Goal: Information Seeking & Learning: Learn about a topic

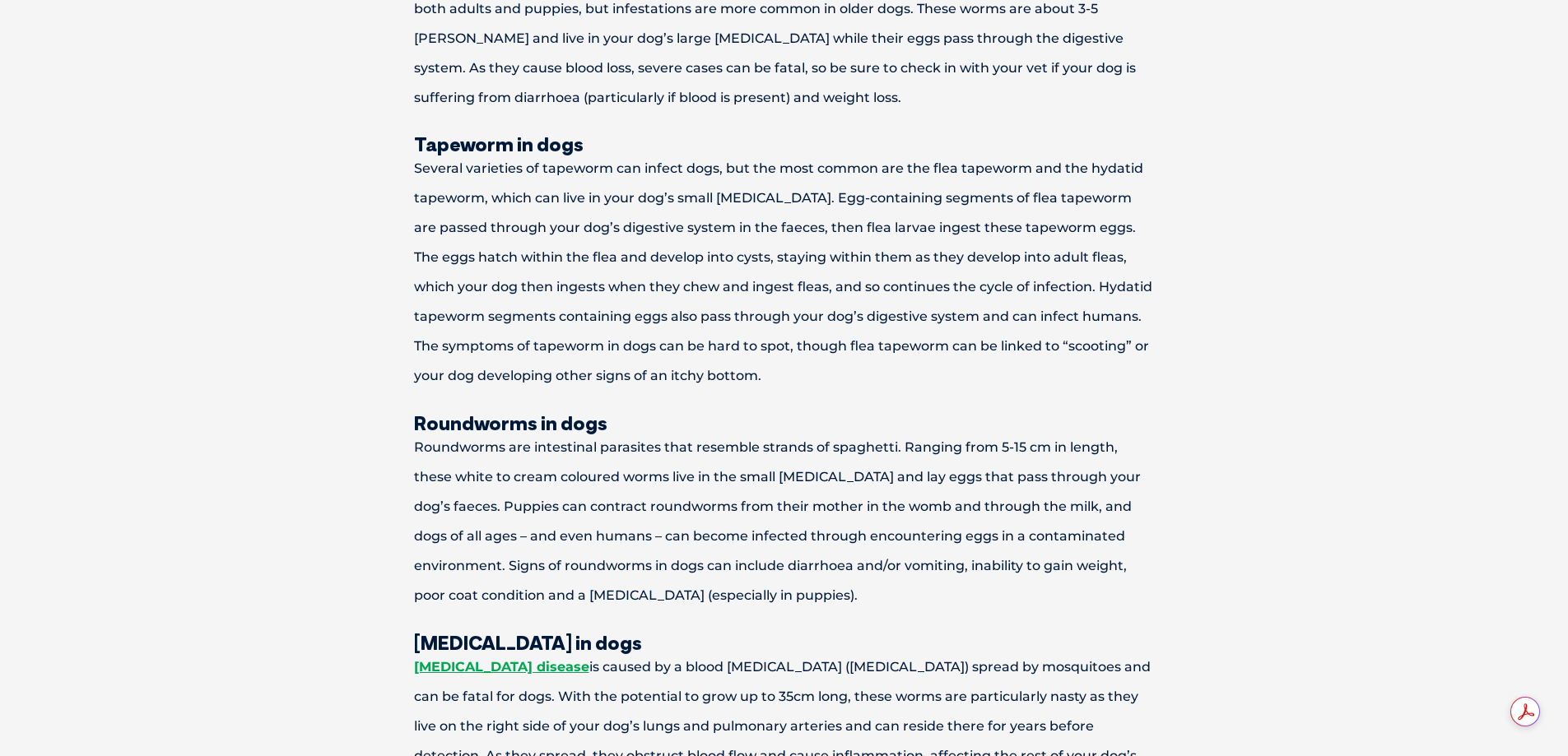
scroll to position [1975, 0]
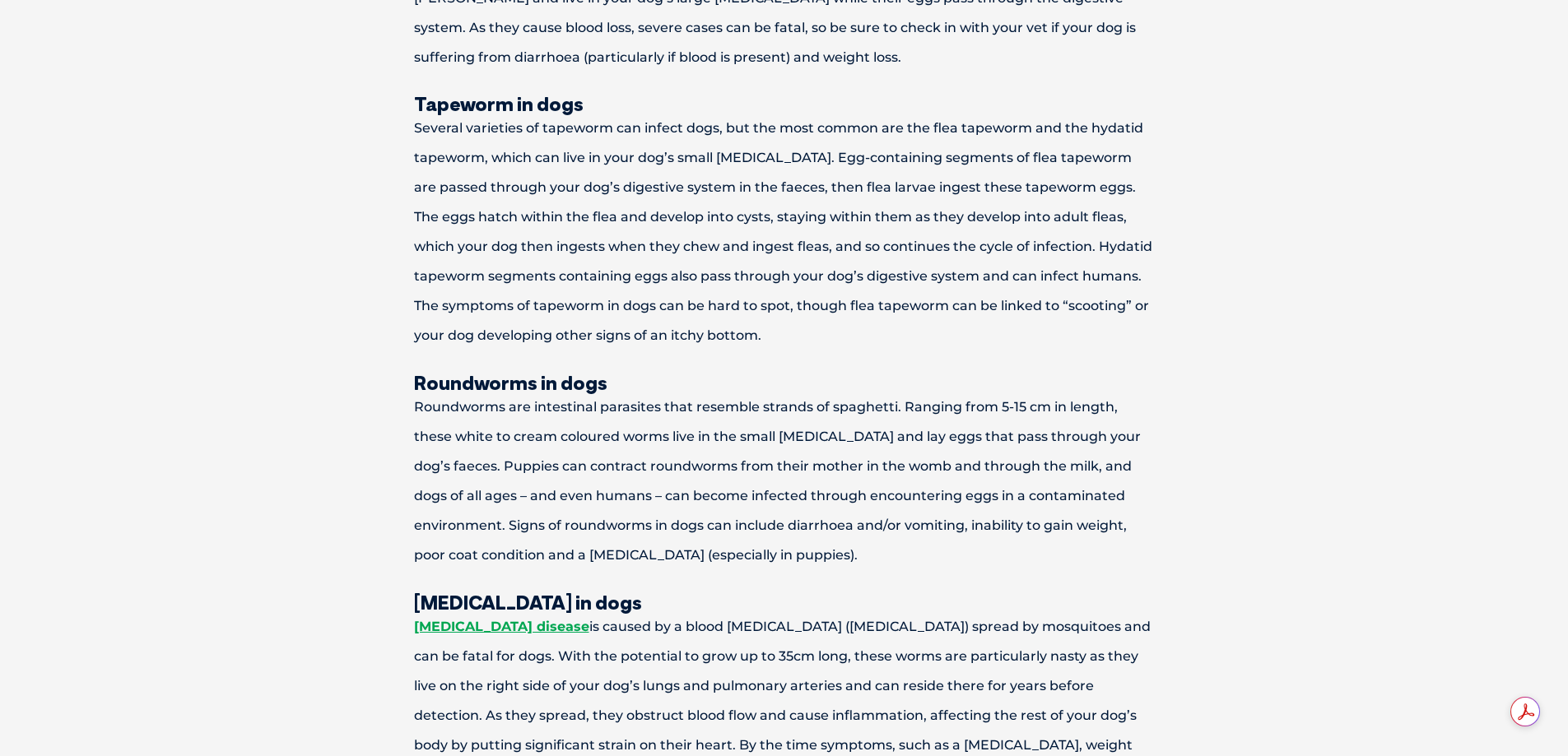
click at [991, 513] on p "Roundworms are intestinal parasites that resemble strands of spaghetti. Ranging…" at bounding box center [784, 481] width 856 height 178
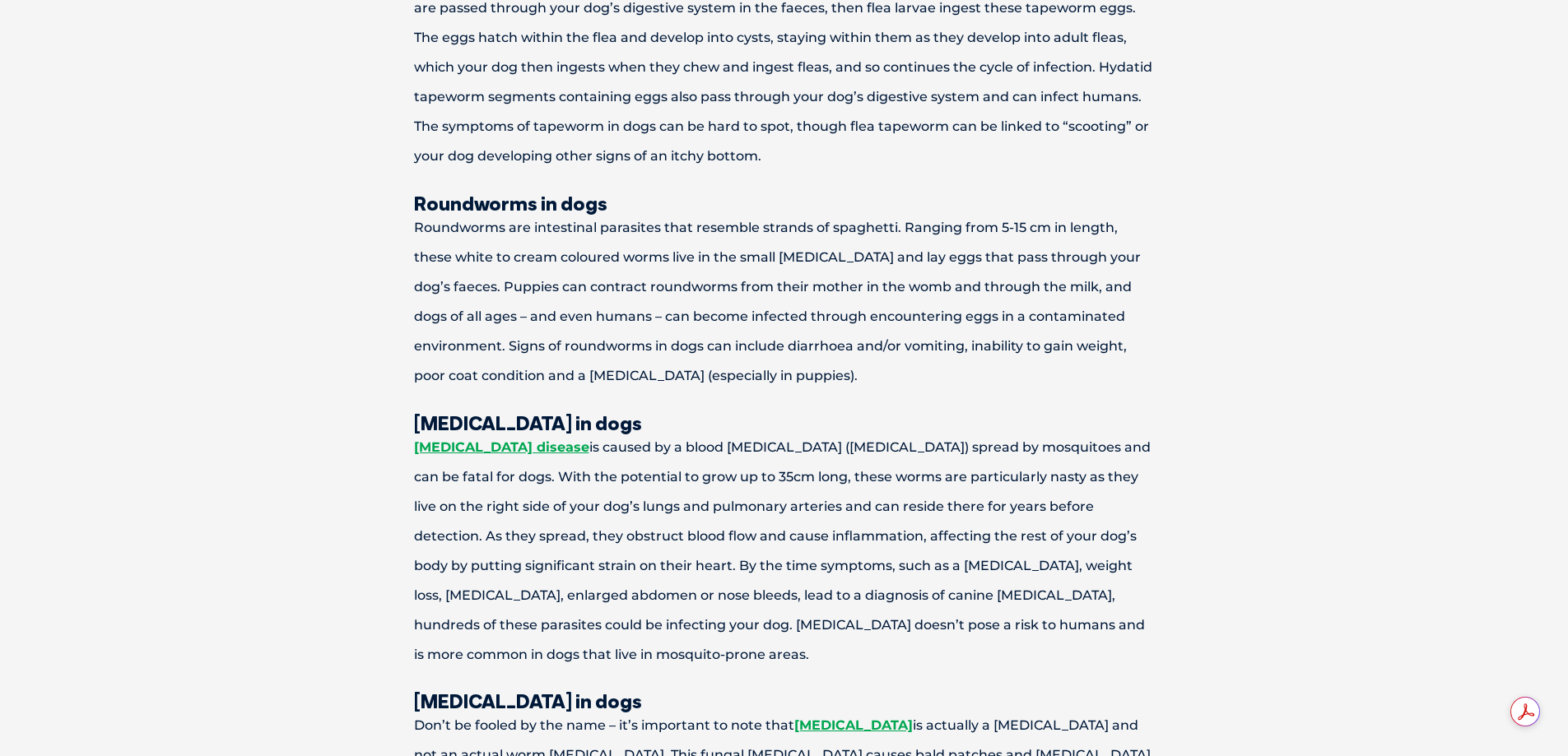
scroll to position [2304, 0]
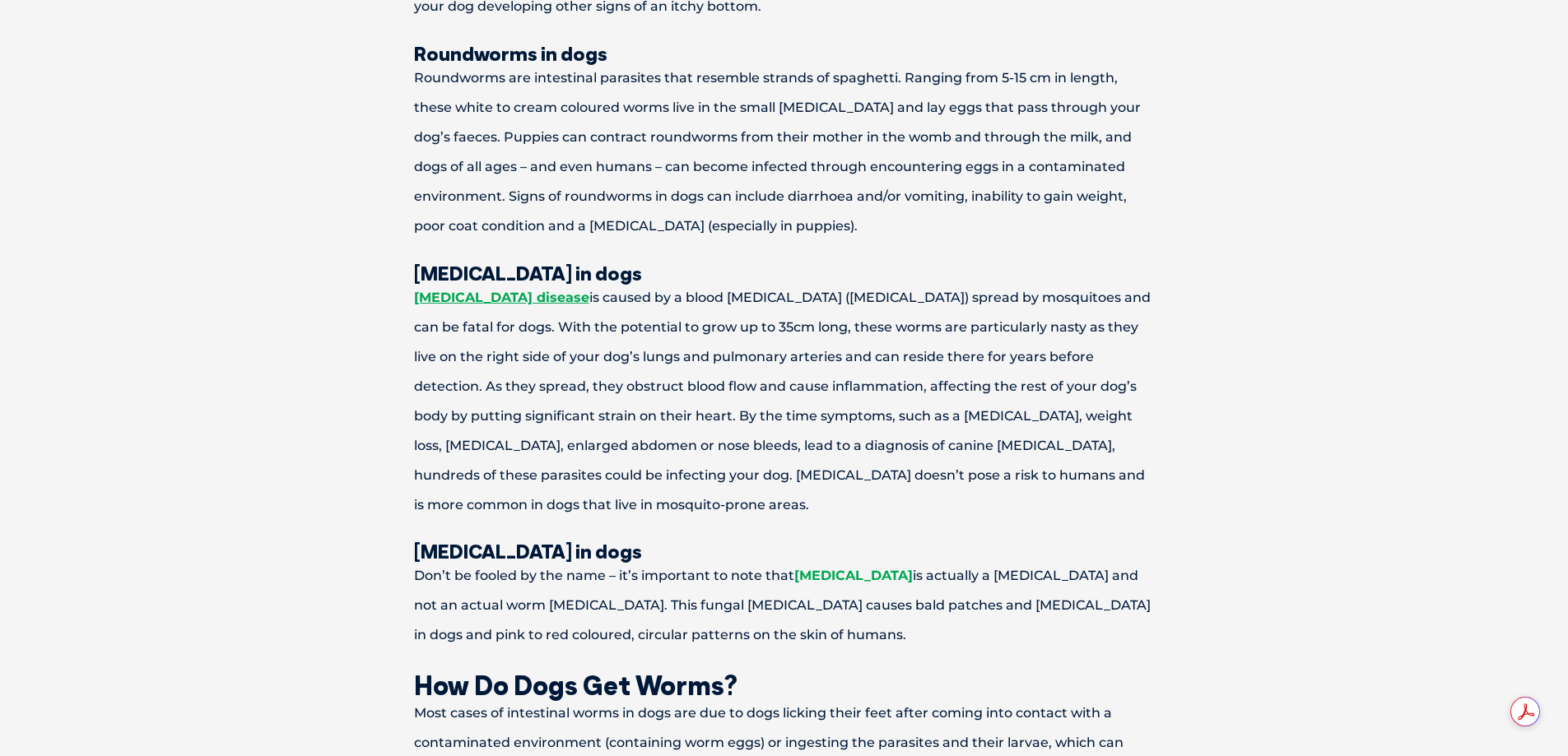
click at [824, 568] on link "[MEDICAL_DATA]" at bounding box center [853, 576] width 118 height 16
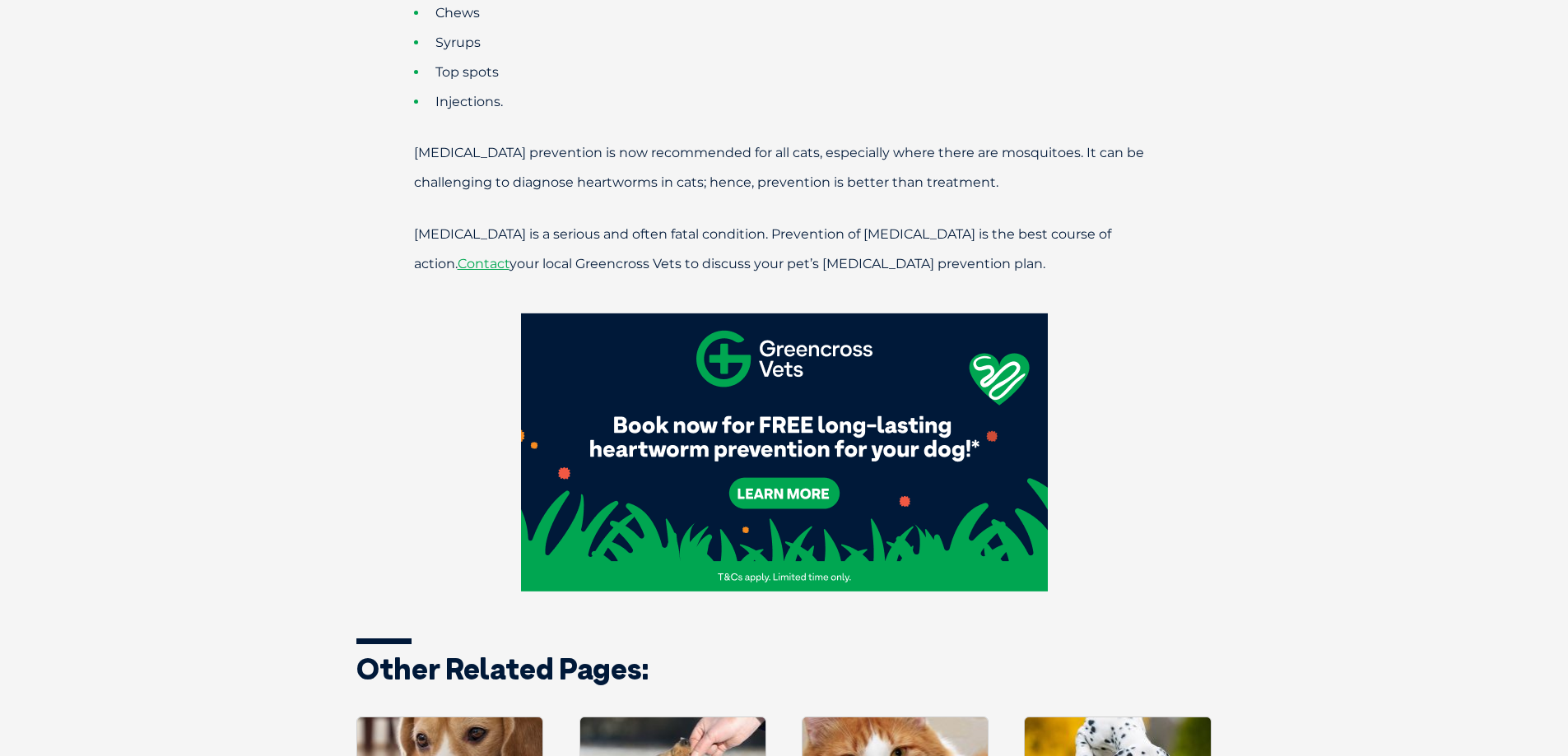
scroll to position [4608, 0]
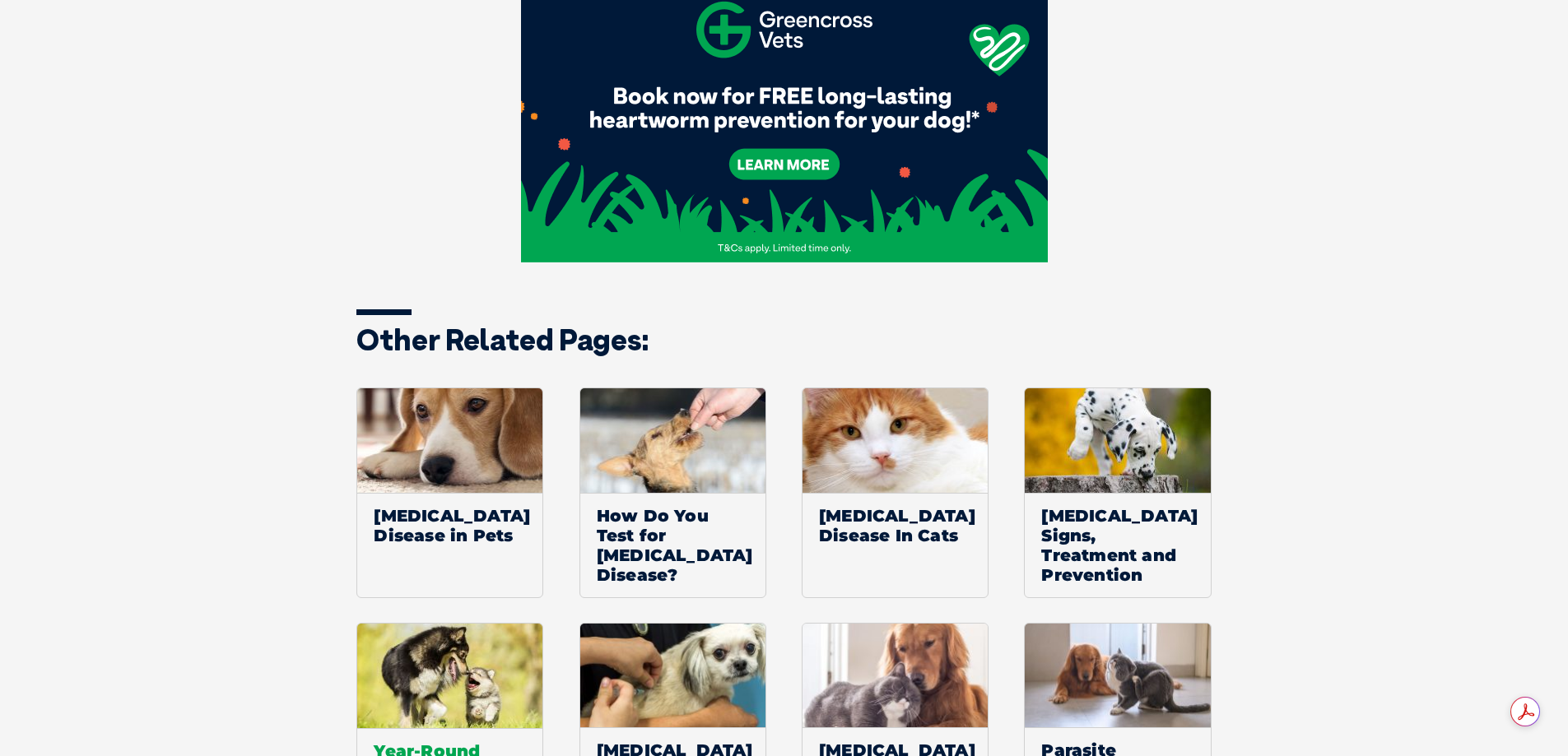
drag, startPoint x: 443, startPoint y: 669, endPoint x: 453, endPoint y: 662, distance: 12.2
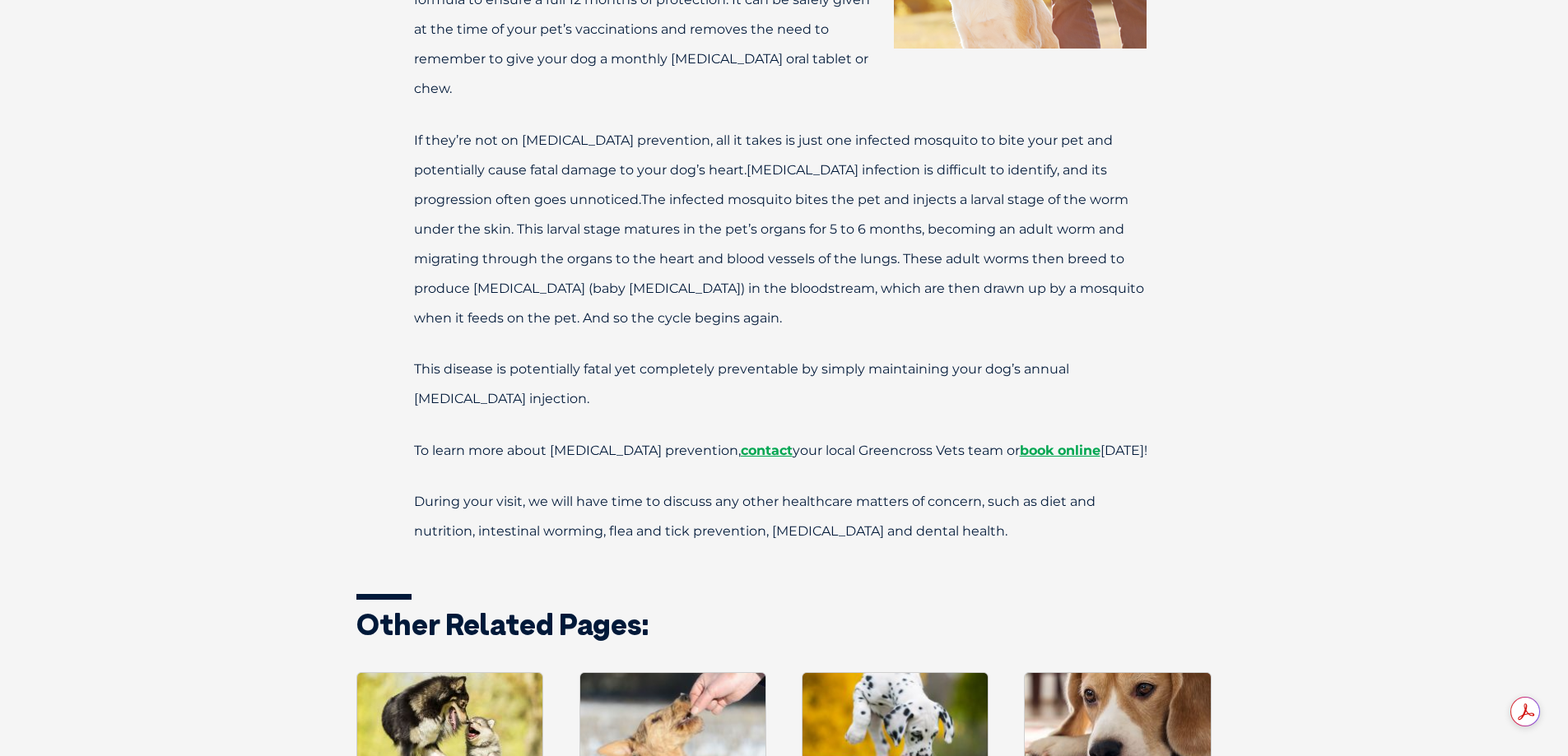
scroll to position [987, 0]
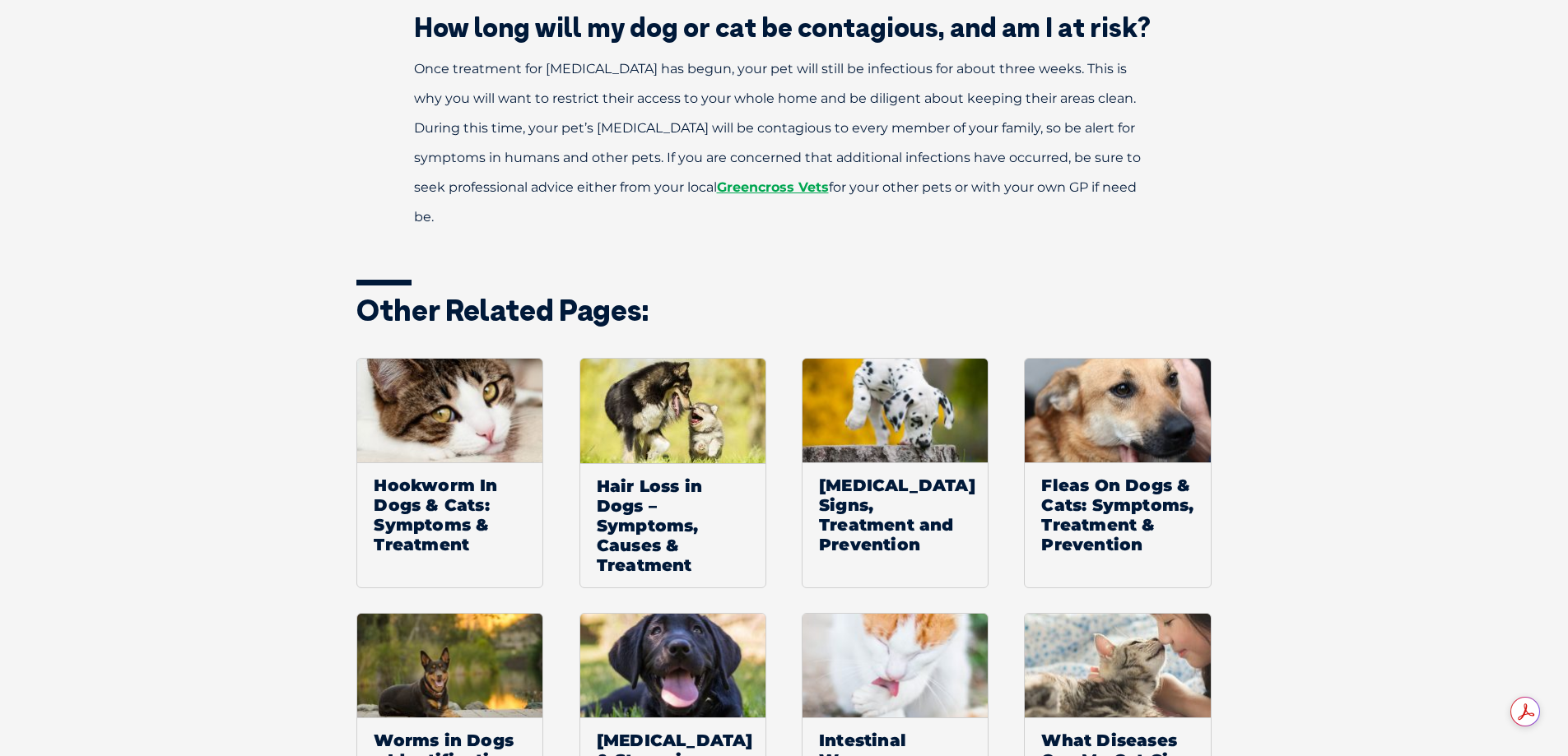
scroll to position [2469, 0]
